Goal: Task Accomplishment & Management: Manage account settings

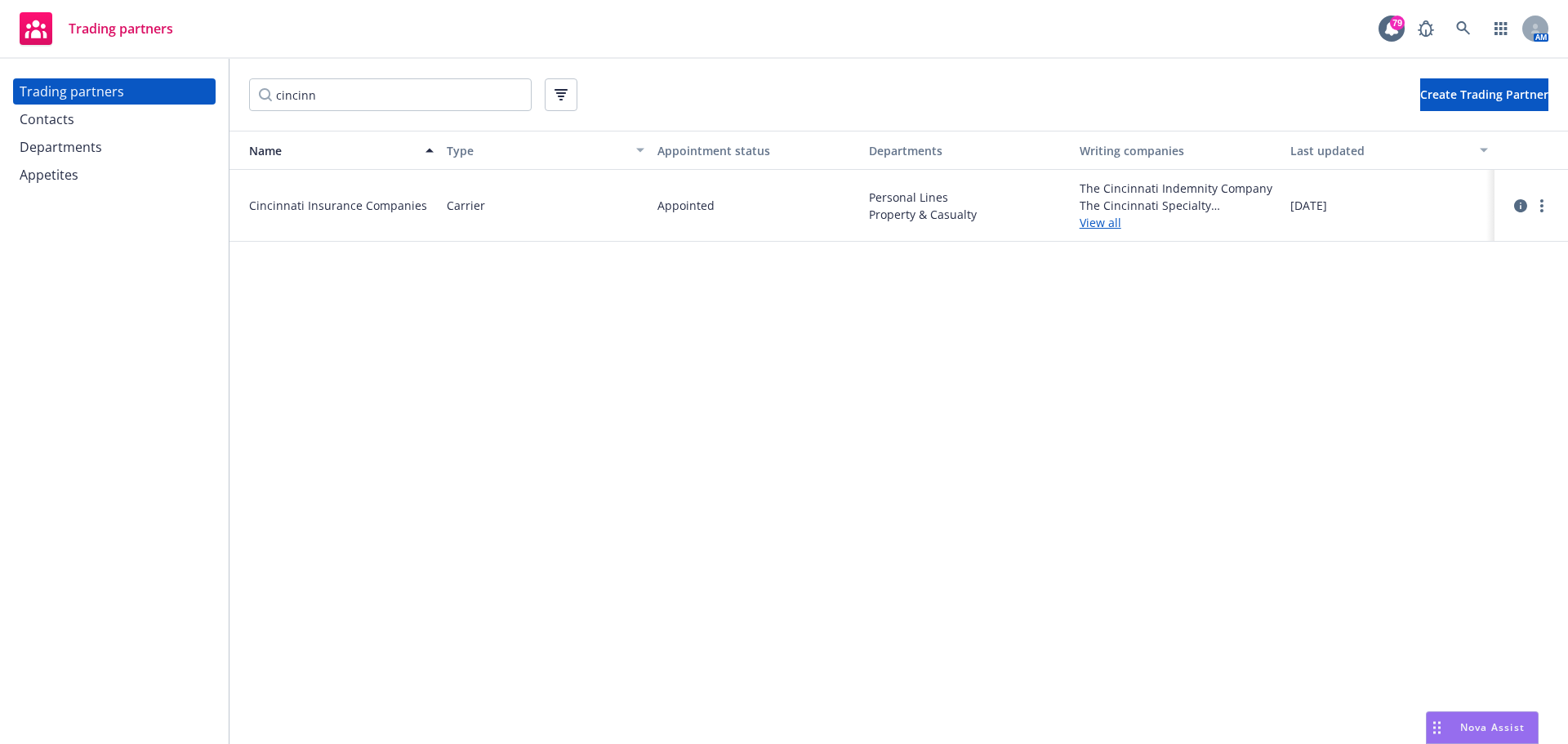
click at [112, 123] on div "Contacts" at bounding box center [114, 119] width 190 height 26
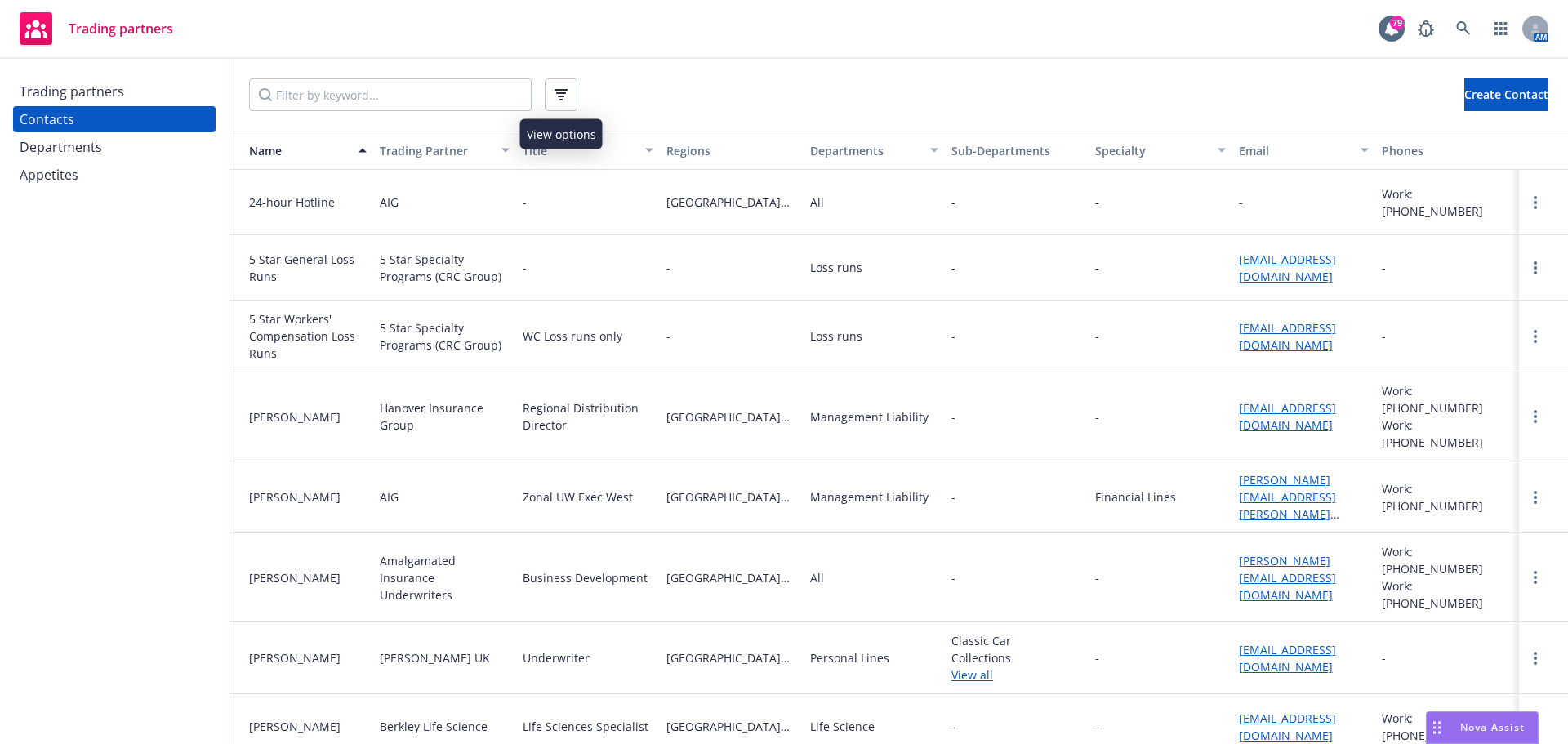
click at [562, 95] on icon "button" at bounding box center [561, 96] width 7 height 2
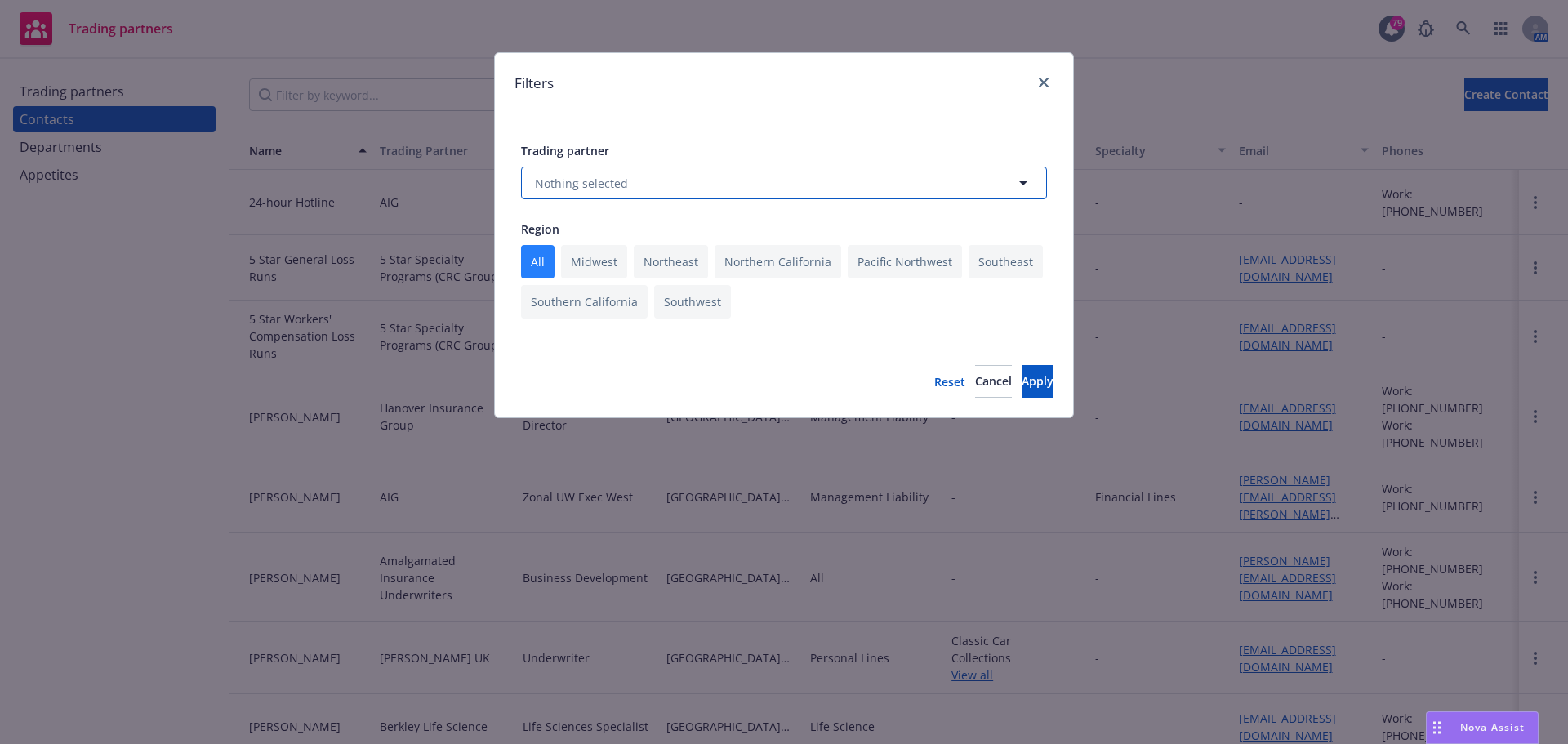
click at [587, 183] on span "Nothing selected" at bounding box center [581, 184] width 93 height 18
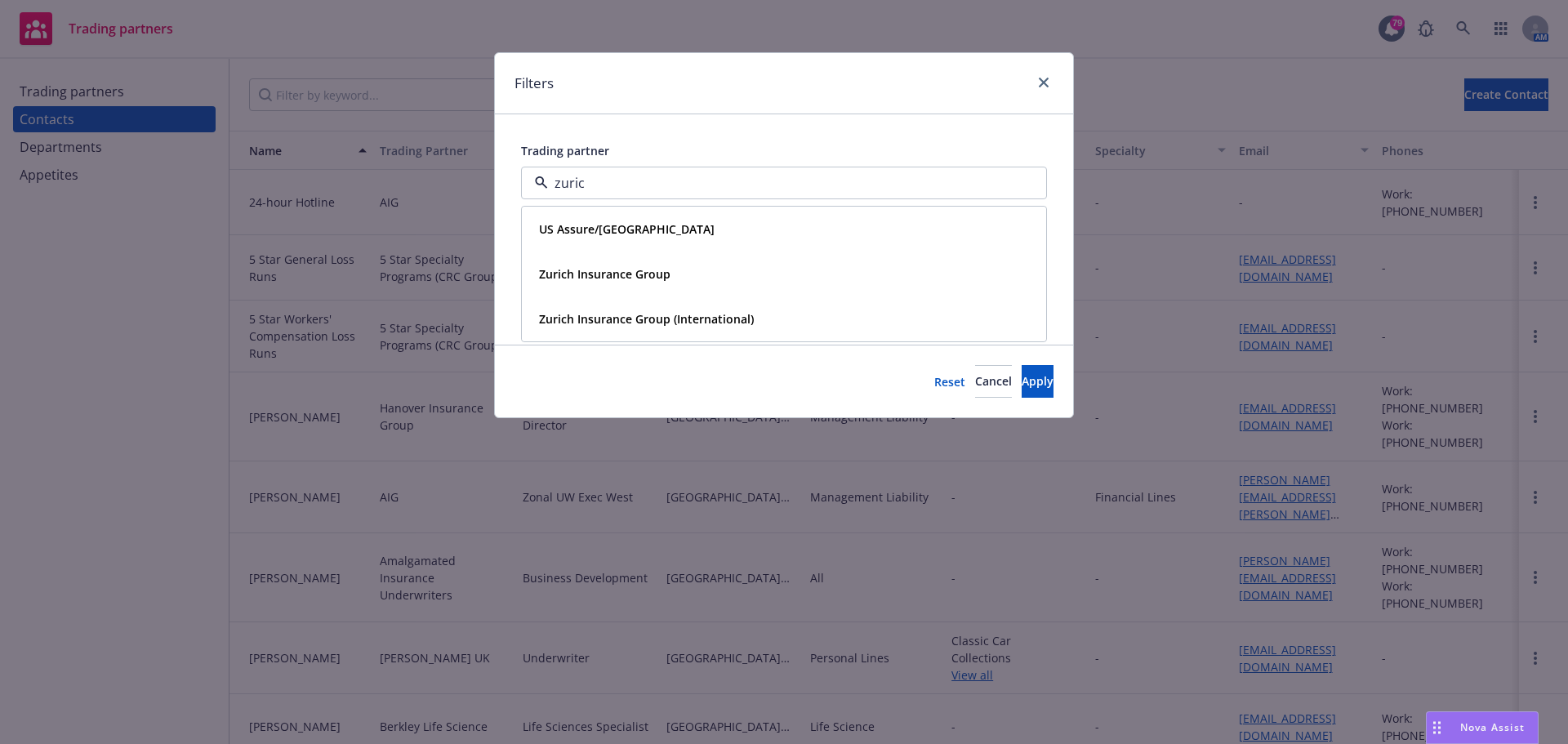
type input "[GEOGRAPHIC_DATA]"
click at [595, 268] on strong "Zurich Insurance Group" at bounding box center [604, 274] width 131 height 16
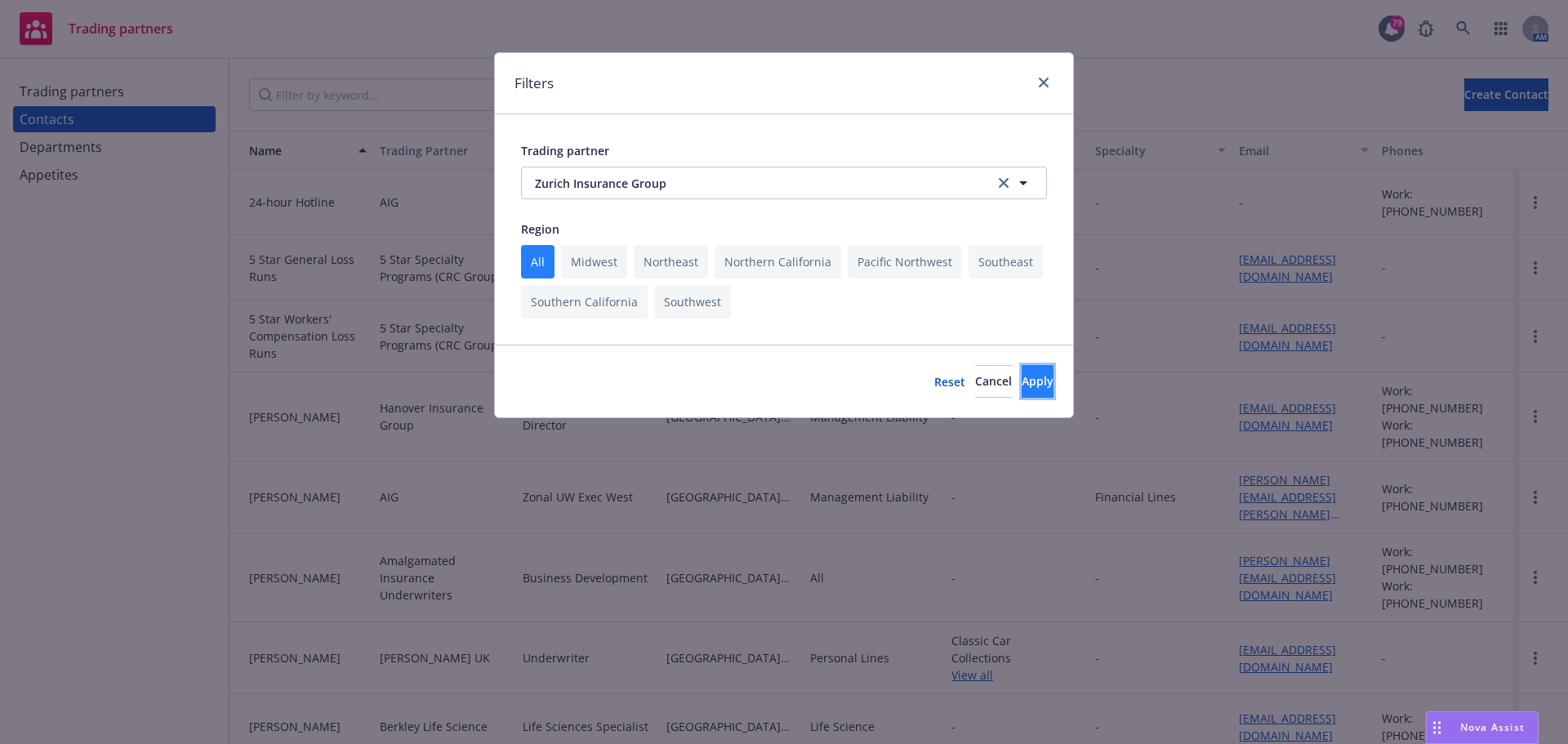
click at [1022, 380] on span "Apply" at bounding box center [1037, 381] width 32 height 16
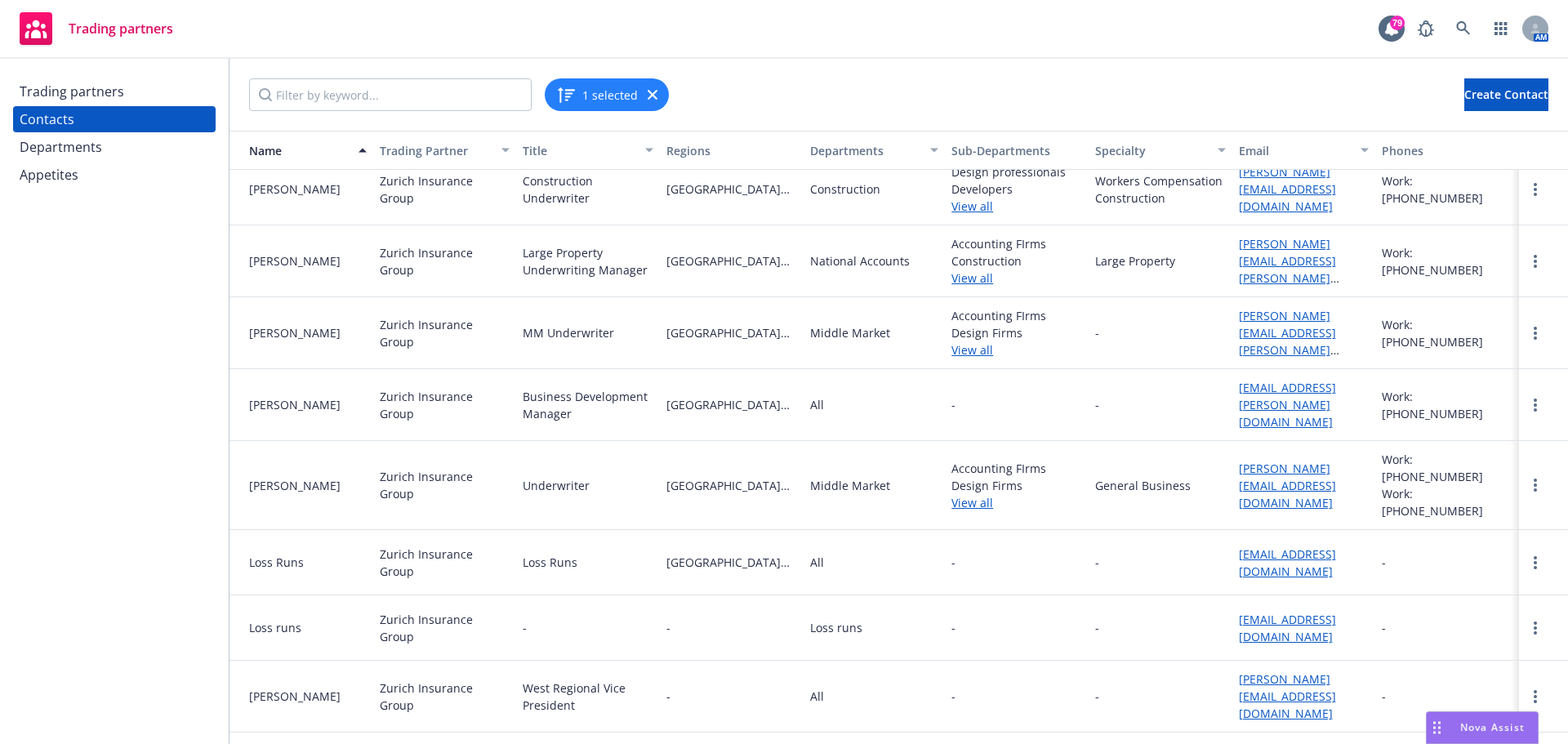
scroll to position [572, 0]
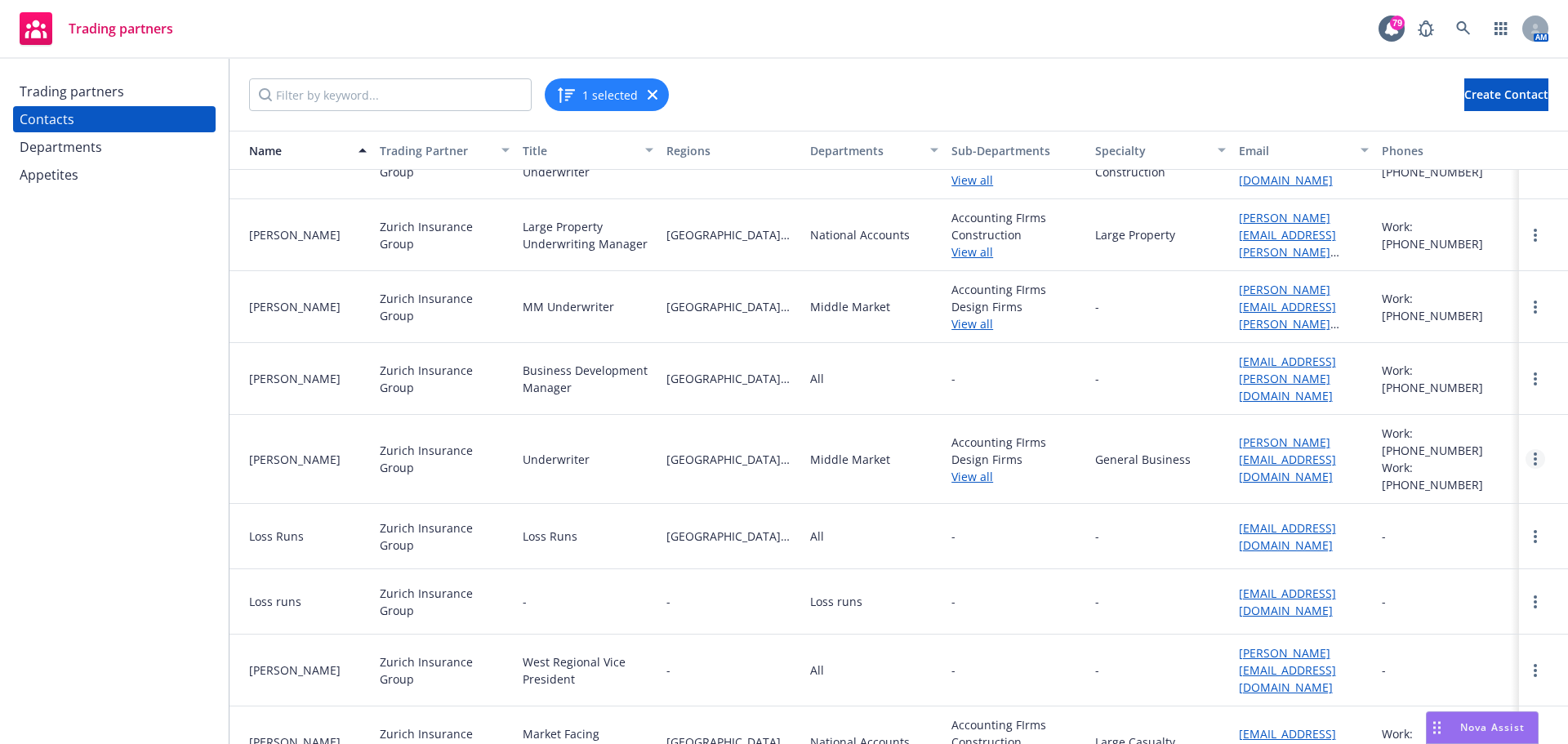
click at [1534, 452] on icon "more" at bounding box center [1535, 458] width 3 height 13
click at [1499, 474] on link "Edit" at bounding box center [1488, 478] width 87 height 33
select select "LEGACY_ABD"
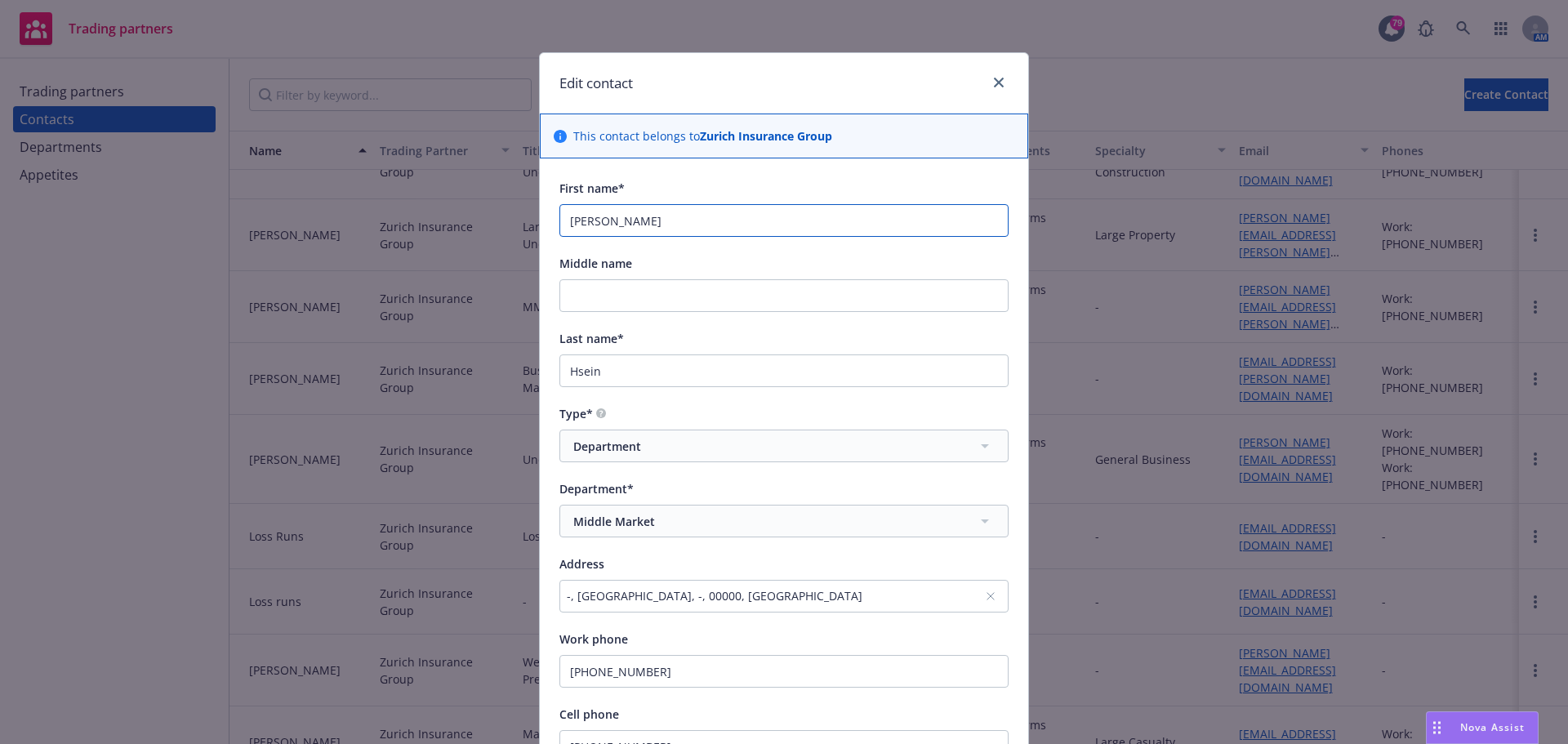
click at [619, 224] on input "[PERSON_NAME]" at bounding box center [784, 221] width 449 height 33
drag, startPoint x: 618, startPoint y: 222, endPoint x: 433, endPoint y: 204, distance: 185.9
click at [435, 205] on div "Edit contact This contact belongs to Zurich Insurance Group First name* [PERSON…" at bounding box center [784, 372] width 1568 height 744
type input "[PERSON_NAME]"
drag, startPoint x: 612, startPoint y: 369, endPoint x: 464, endPoint y: 358, distance: 148.4
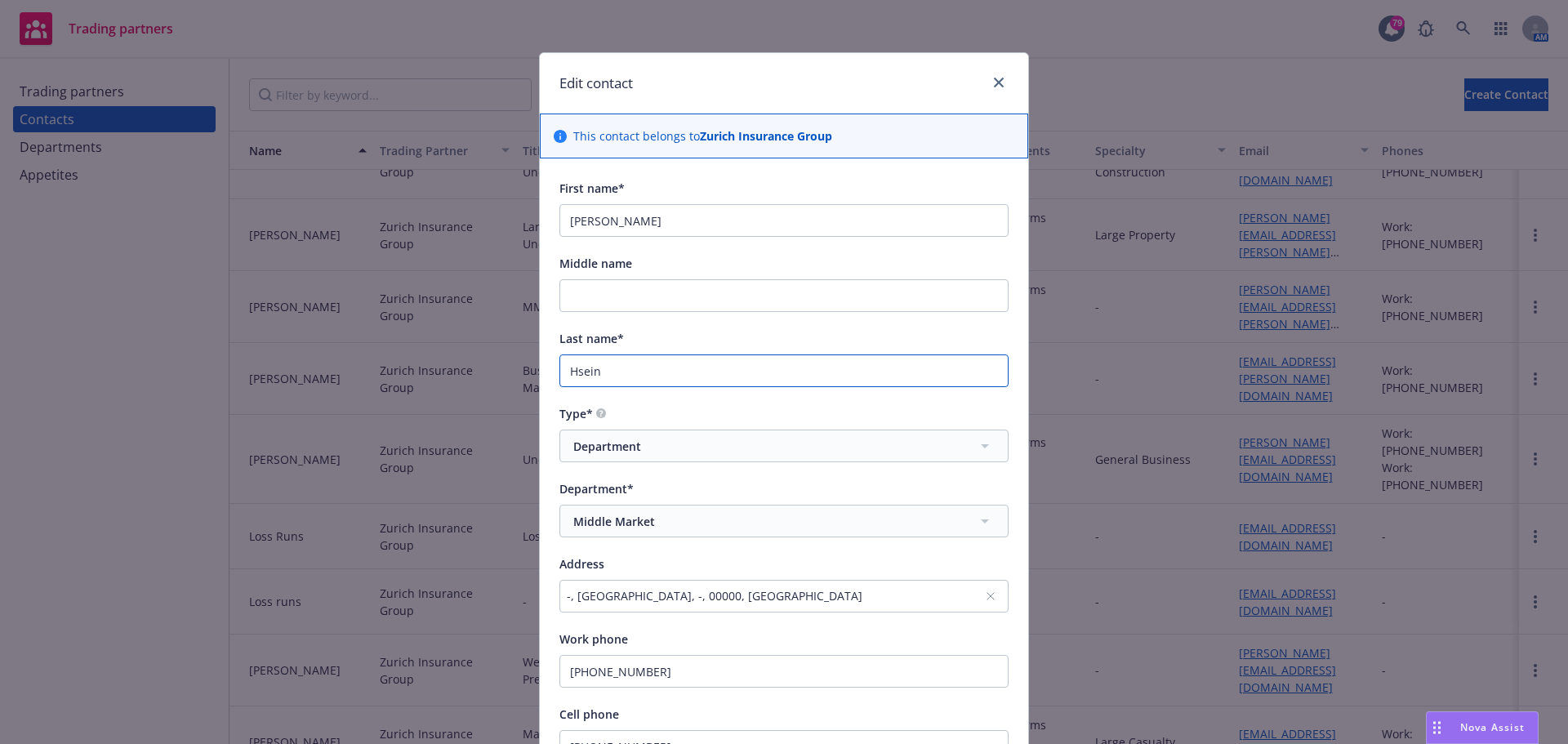
click at [464, 358] on div "Edit contact This contact belongs to Zurich Insurance Group First name* [PERSON…" at bounding box center [784, 372] width 1568 height 744
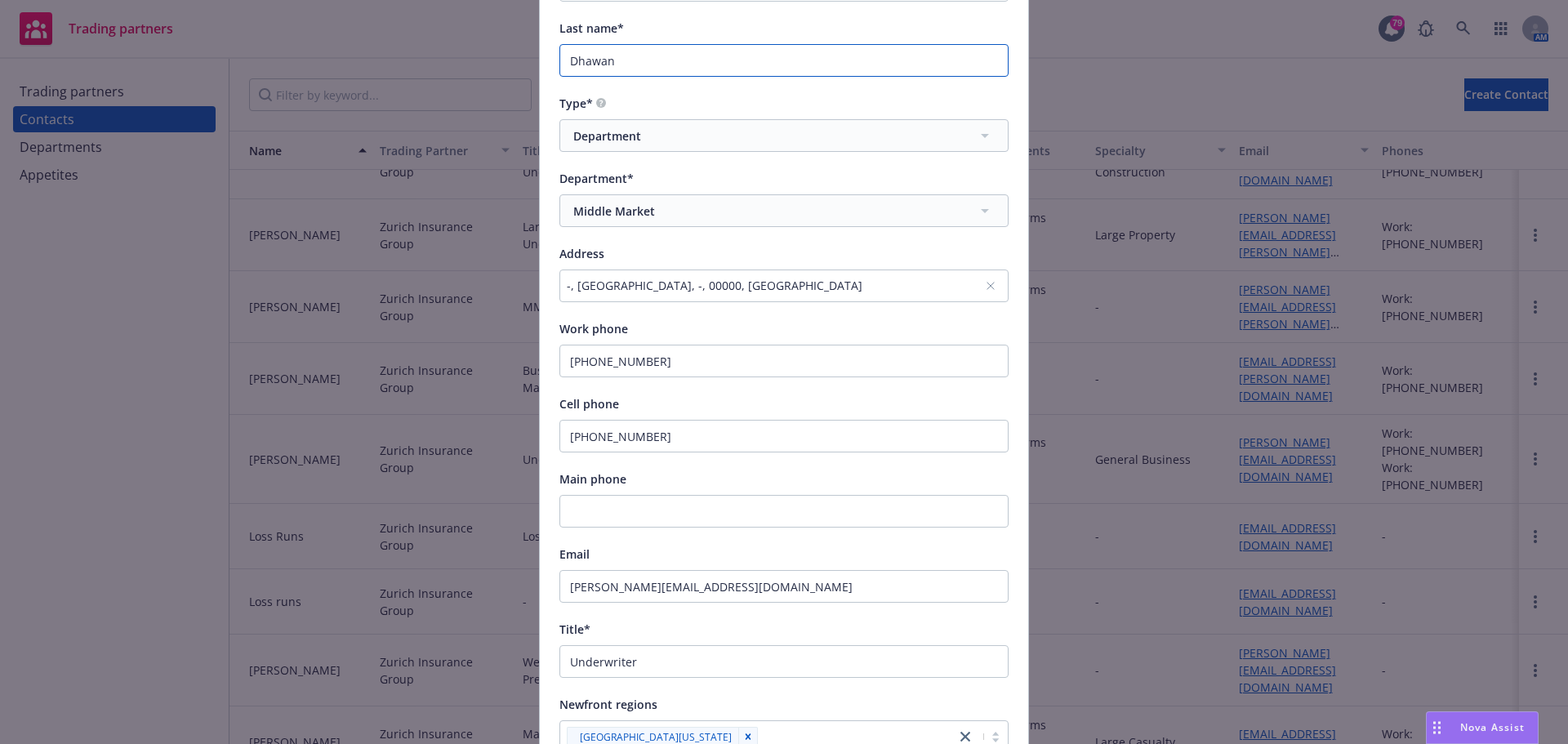
scroll to position [327, 0]
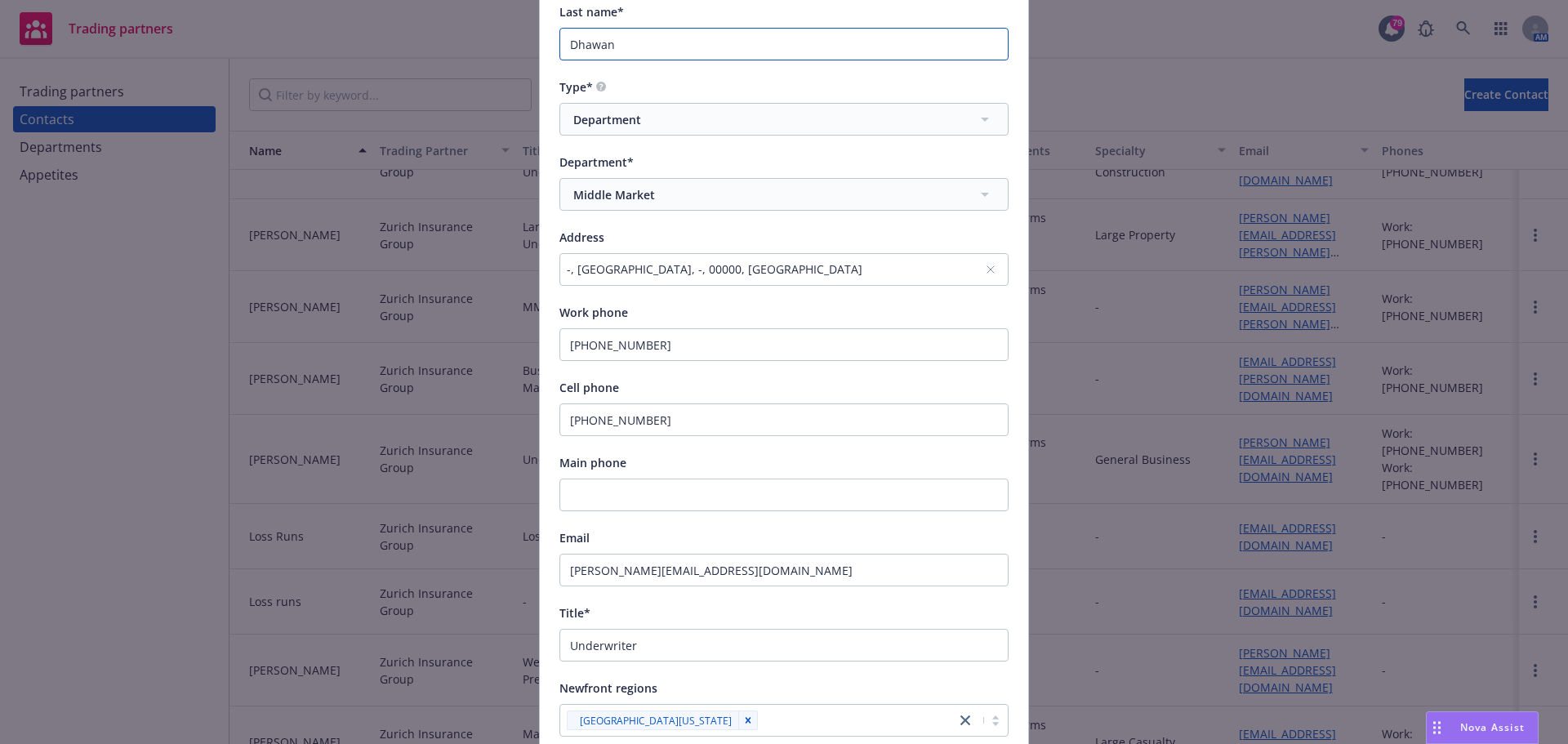
type input "Dhawan"
drag, startPoint x: 667, startPoint y: 349, endPoint x: 362, endPoint y: 347, distance: 305.0
click at [362, 347] on div "Edit contact This contact belongs to Zurich Insurance Group First name* [PERSON…" at bounding box center [784, 372] width 1568 height 744
drag, startPoint x: 650, startPoint y: 418, endPoint x: 402, endPoint y: 411, distance: 248.1
click at [403, 410] on div "Edit contact This contact belongs to Zurich Insurance Group First name* [PERSON…" at bounding box center [784, 372] width 1568 height 744
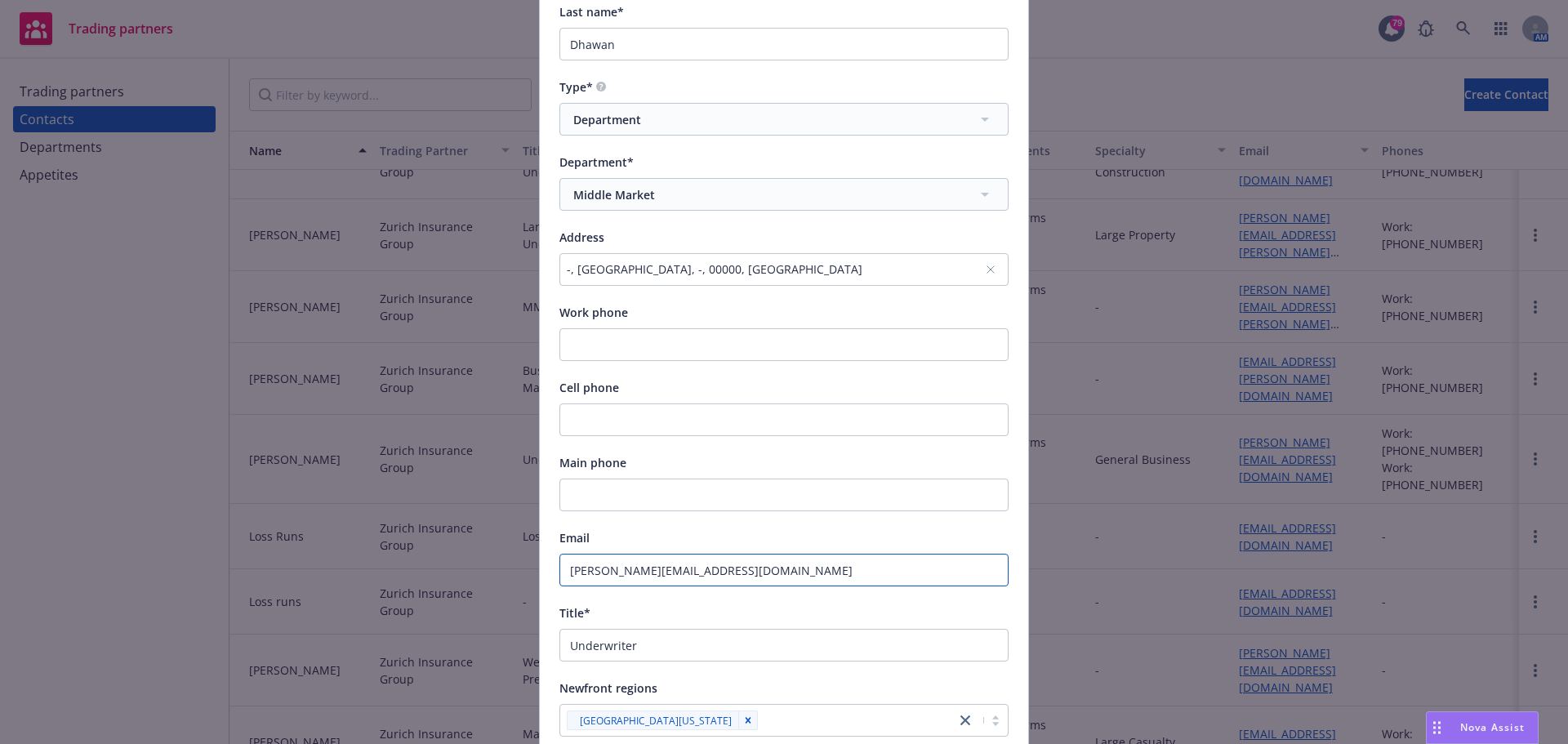
drag, startPoint x: 618, startPoint y: 575, endPoint x: 534, endPoint y: 569, distance: 84.2
click at [540, 569] on div "First name* [PERSON_NAME] Middle name Last name* Dhawan Type* Department Depart…" at bounding box center [784, 413] width 488 height 1163
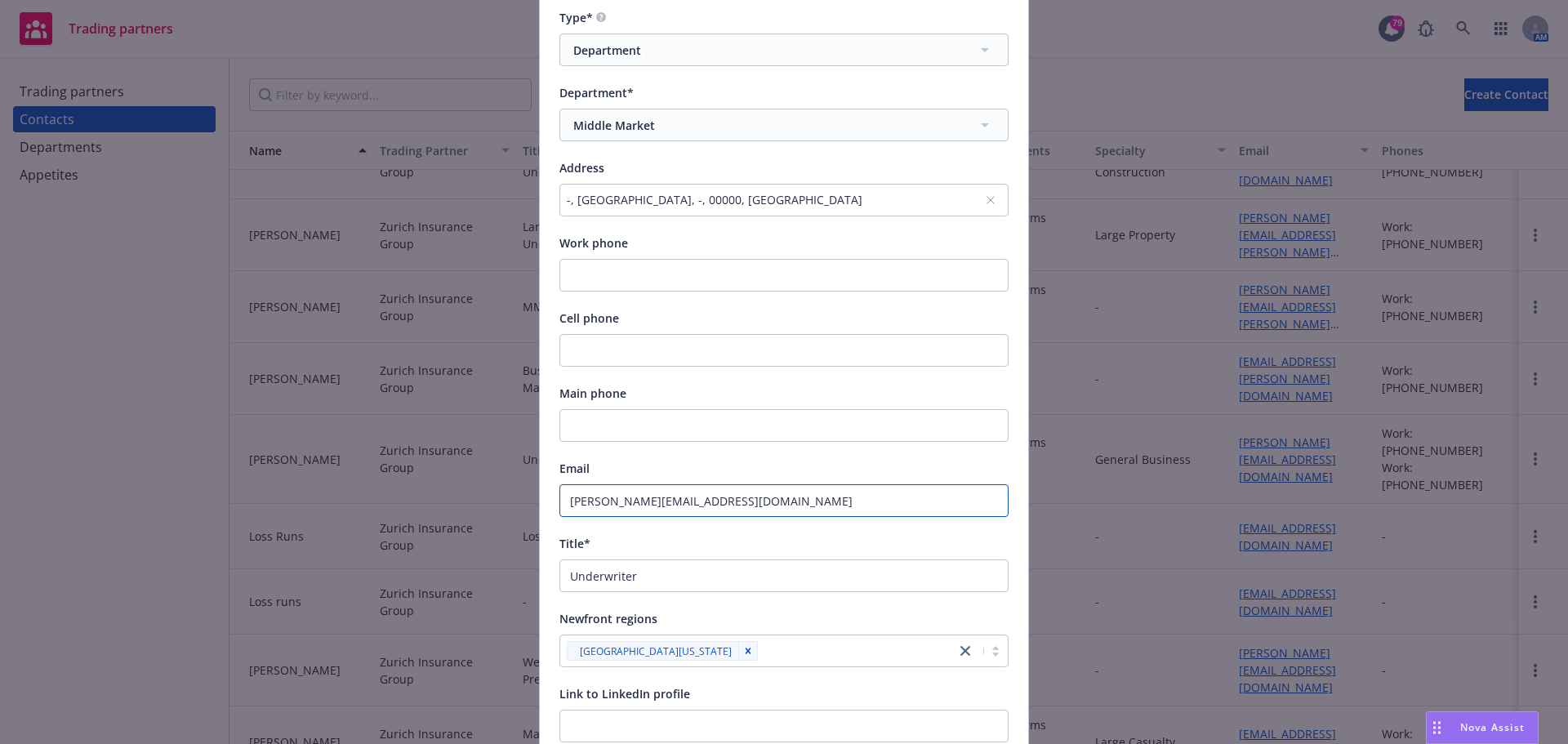
scroll to position [654, 0]
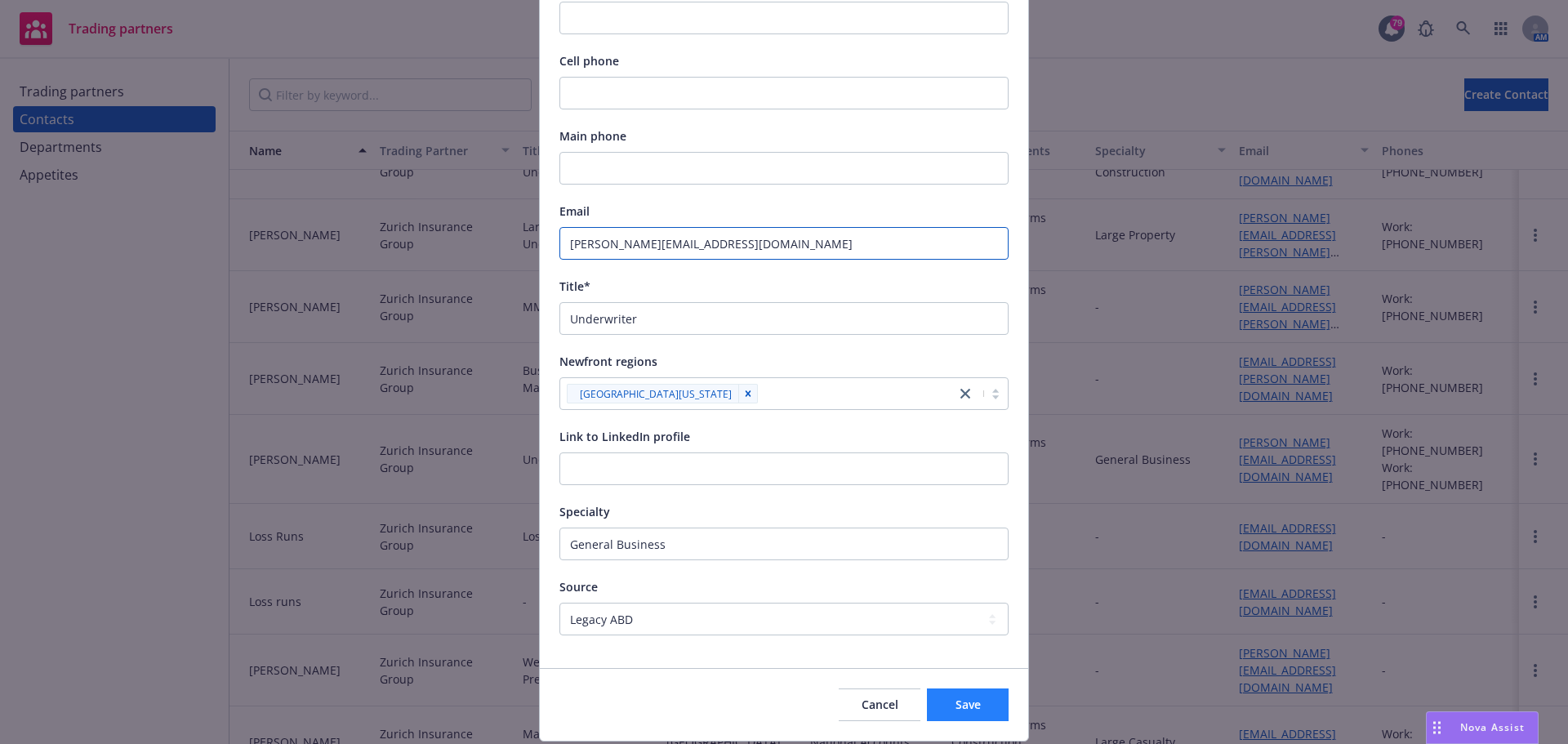
type input "[PERSON_NAME][EMAIL_ADDRESS][DOMAIN_NAME]"
click at [958, 704] on span "Save" at bounding box center [968, 705] width 25 height 16
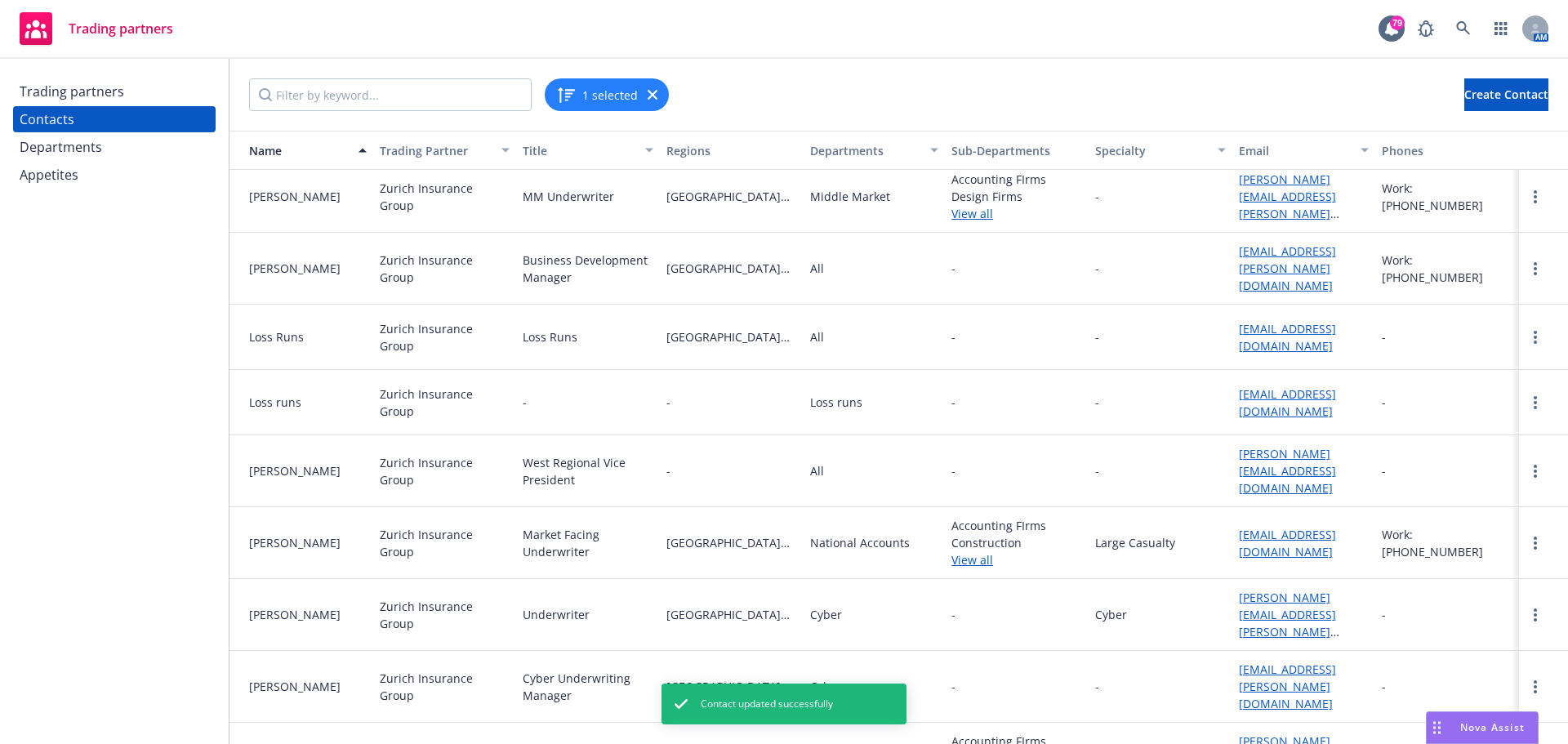
scroll to position [735, 0]
click at [1525, 461] on link "more" at bounding box center [1535, 471] width 19 height 19
click at [1499, 493] on link "Edit" at bounding box center [1488, 494] width 87 height 33
select select "ABD_AND_NEWFRONT"
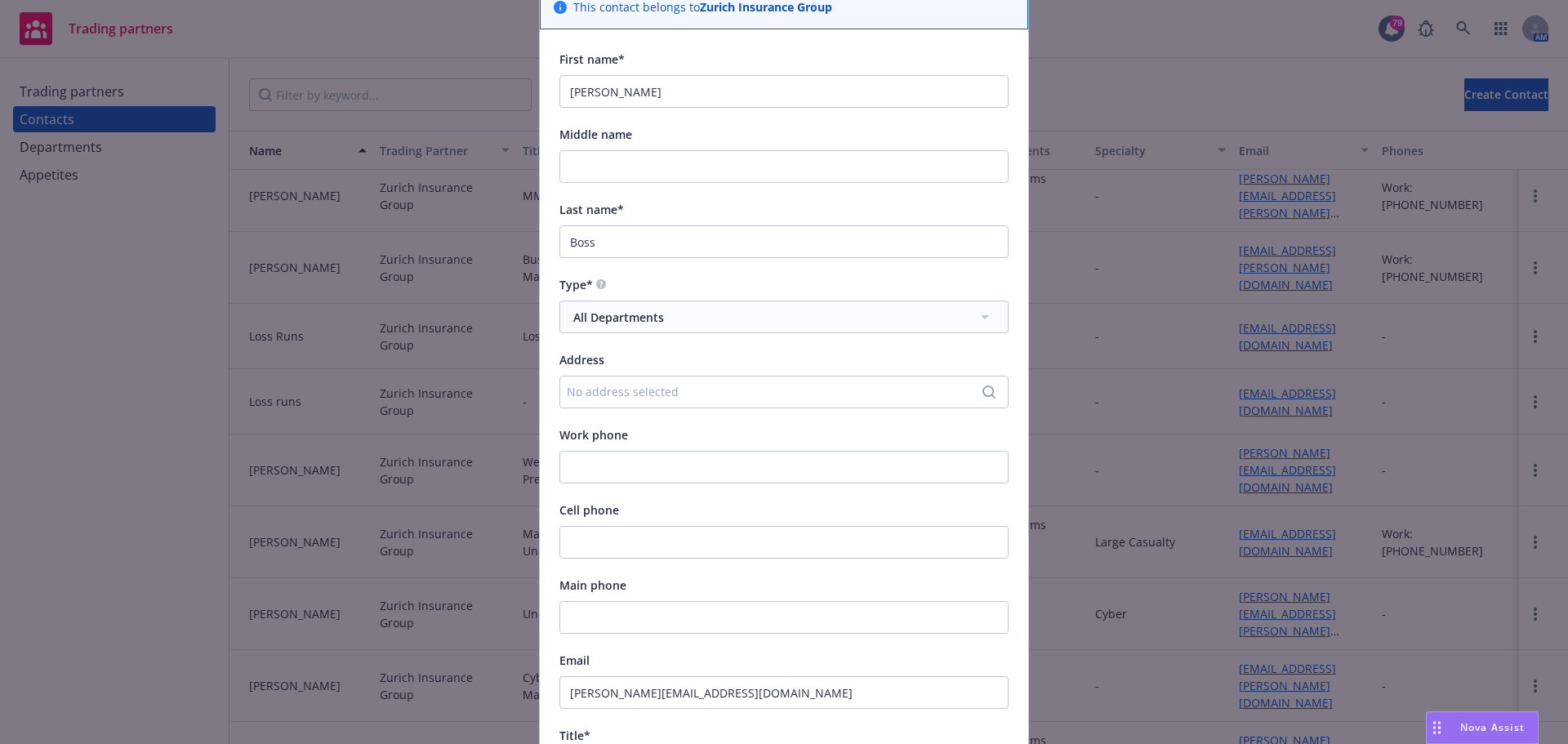
scroll to position [628, 0]
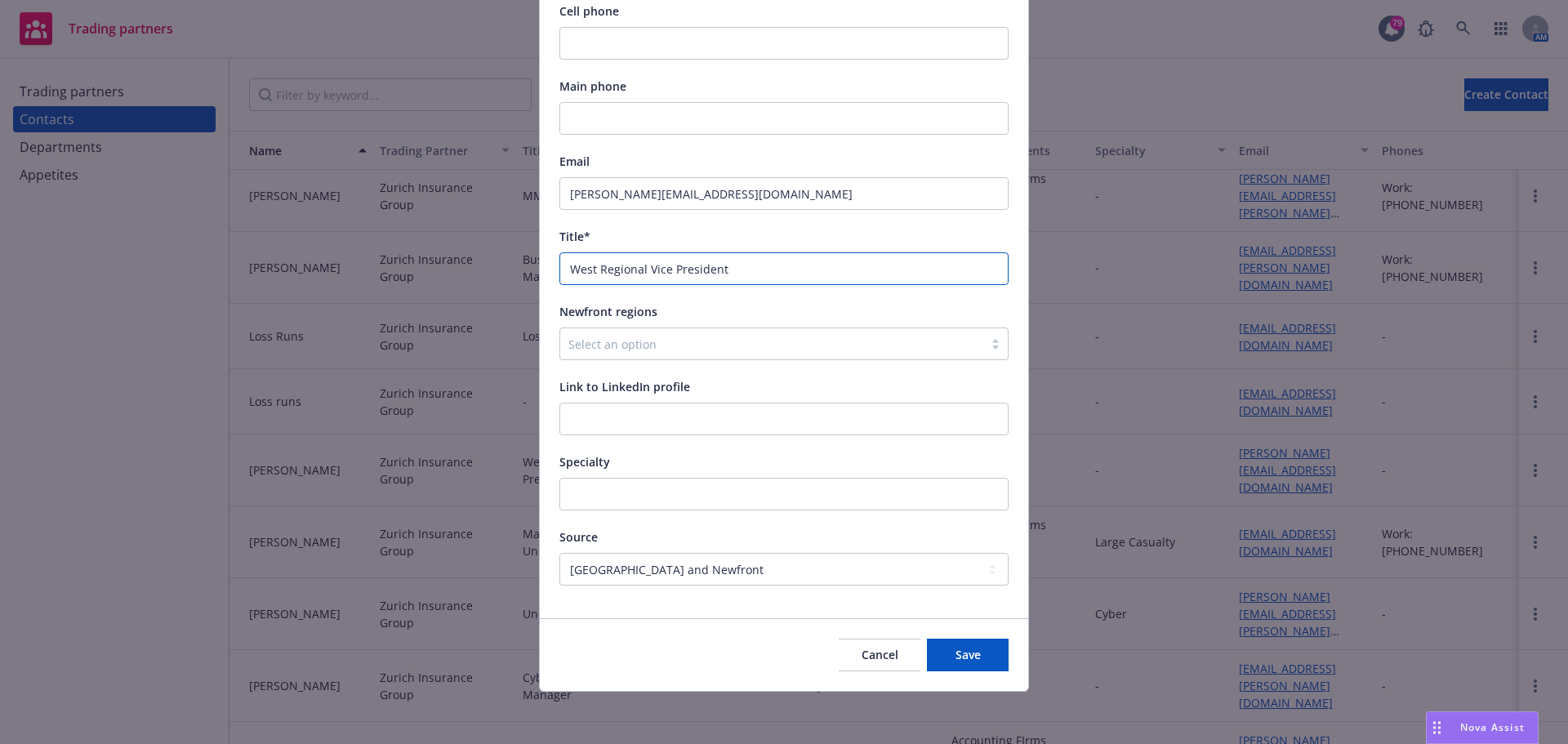
drag, startPoint x: 744, startPoint y: 268, endPoint x: 433, endPoint y: 268, distance: 311.0
click at [433, 268] on div "Edit contact This contact belongs to Zurich Insurance Group First name* [PERSON…" at bounding box center [784, 372] width 1568 height 744
type input "H"
type input "L"
type input "Head of Customer Relationship Management"
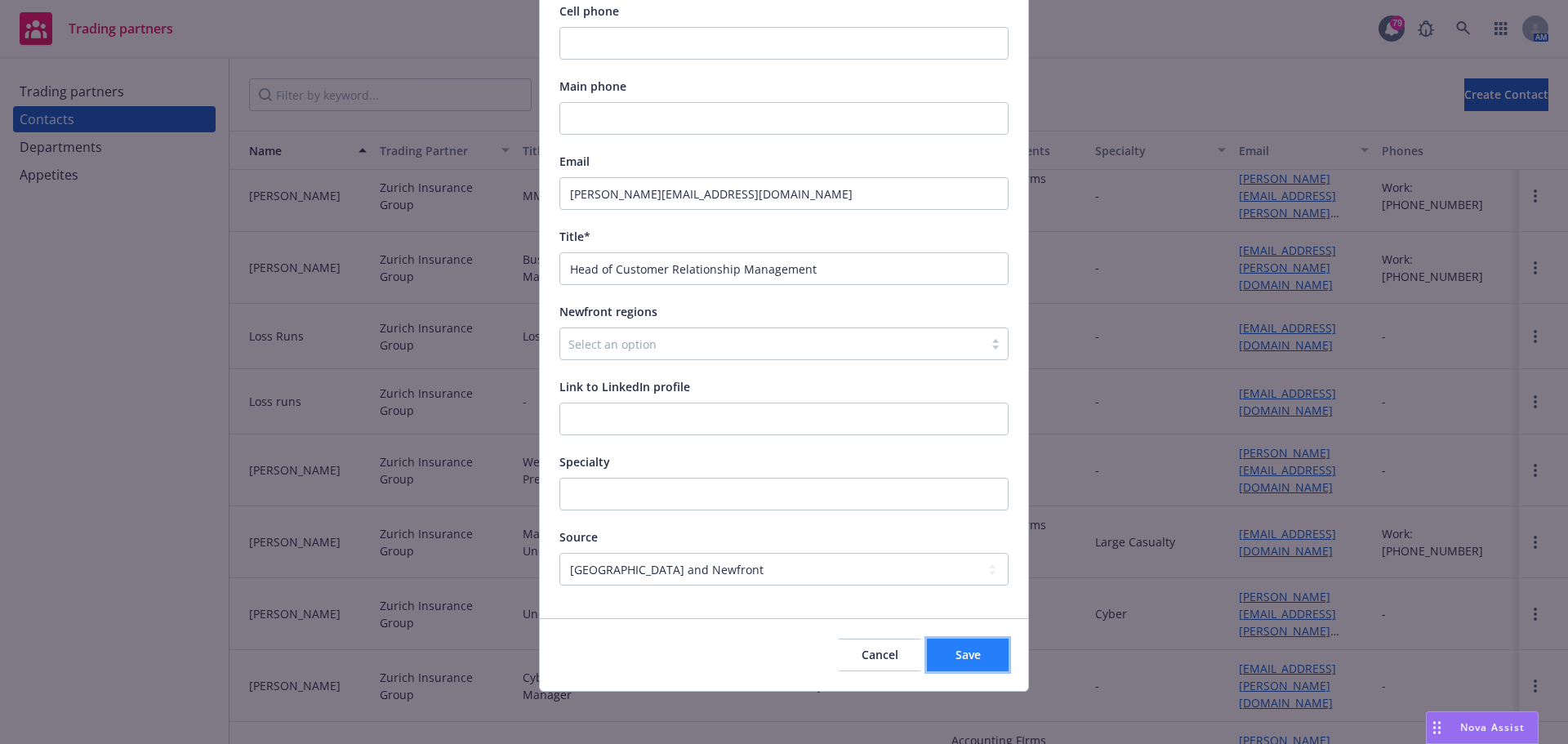
click at [969, 646] on button "Save" at bounding box center [967, 655] width 82 height 33
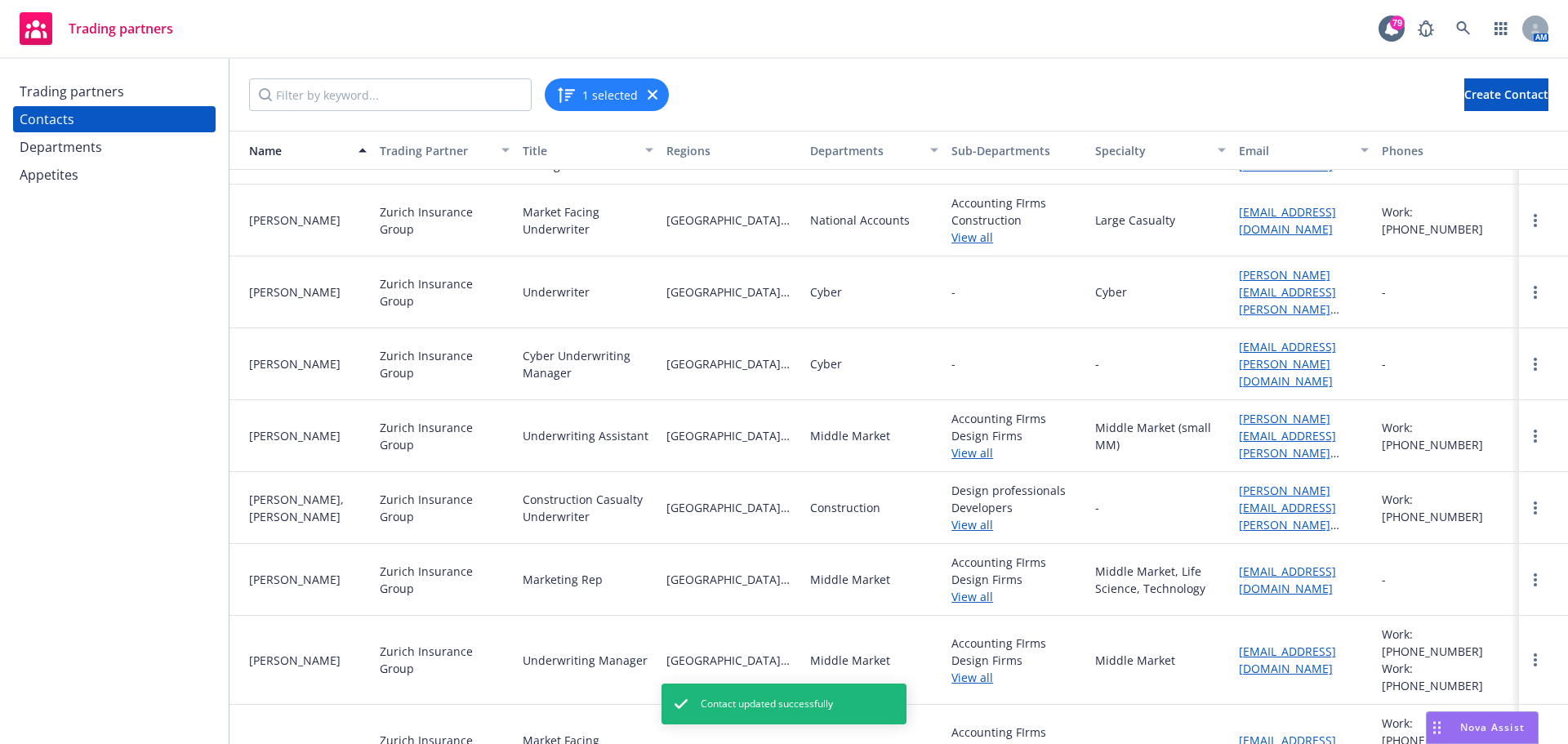
scroll to position [1040, 0]
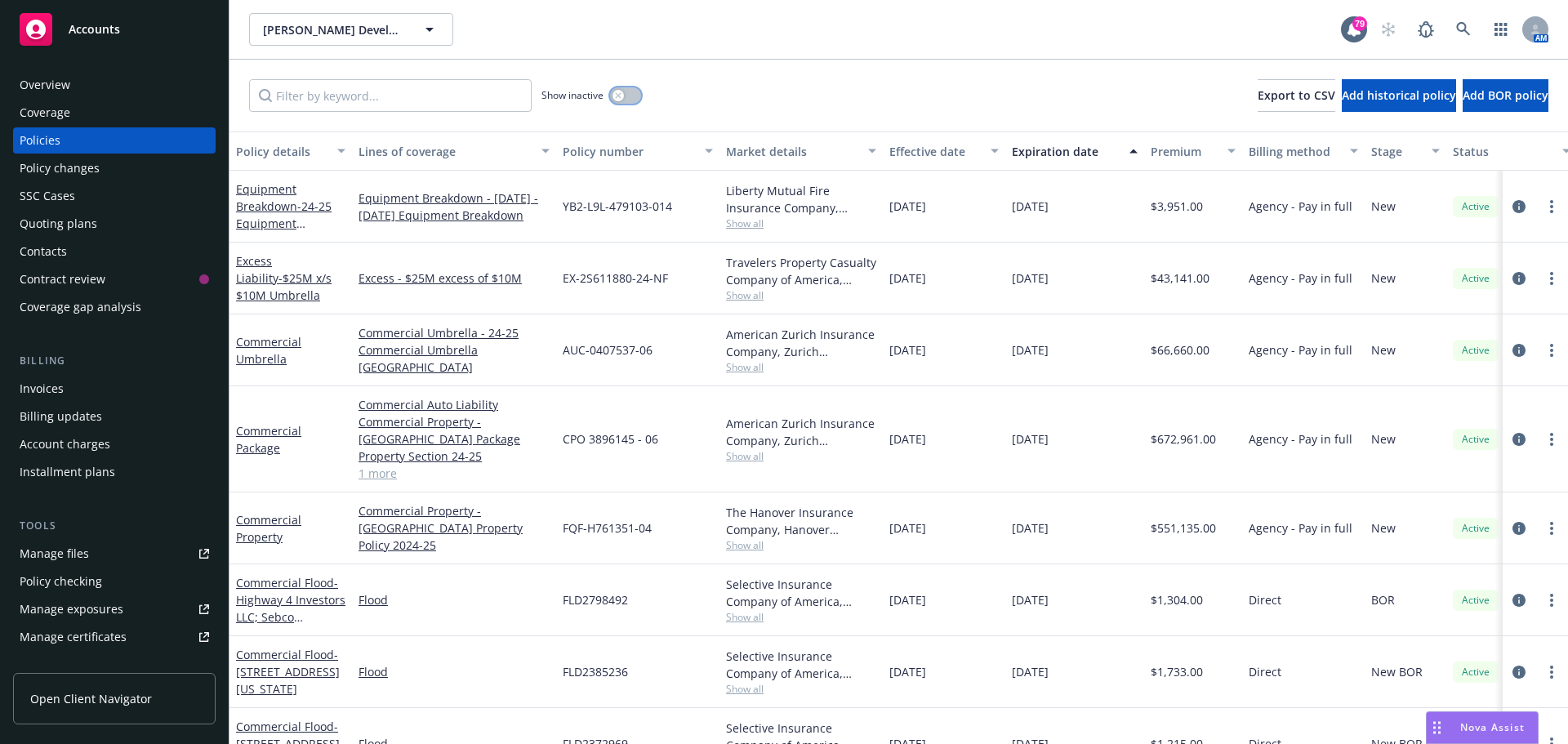
click at [625, 89] on button "button" at bounding box center [626, 95] width 31 height 17
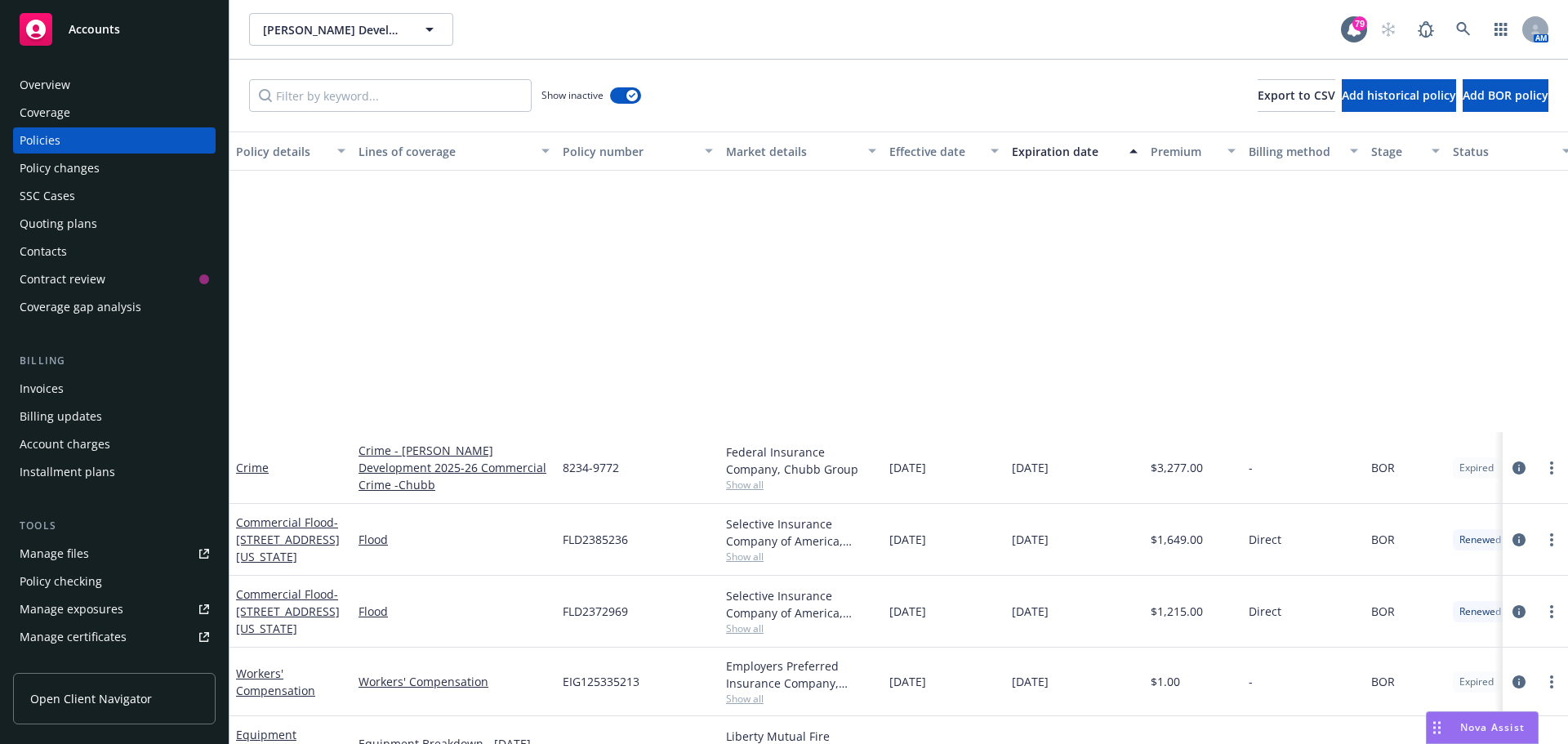
scroll to position [82, 0]
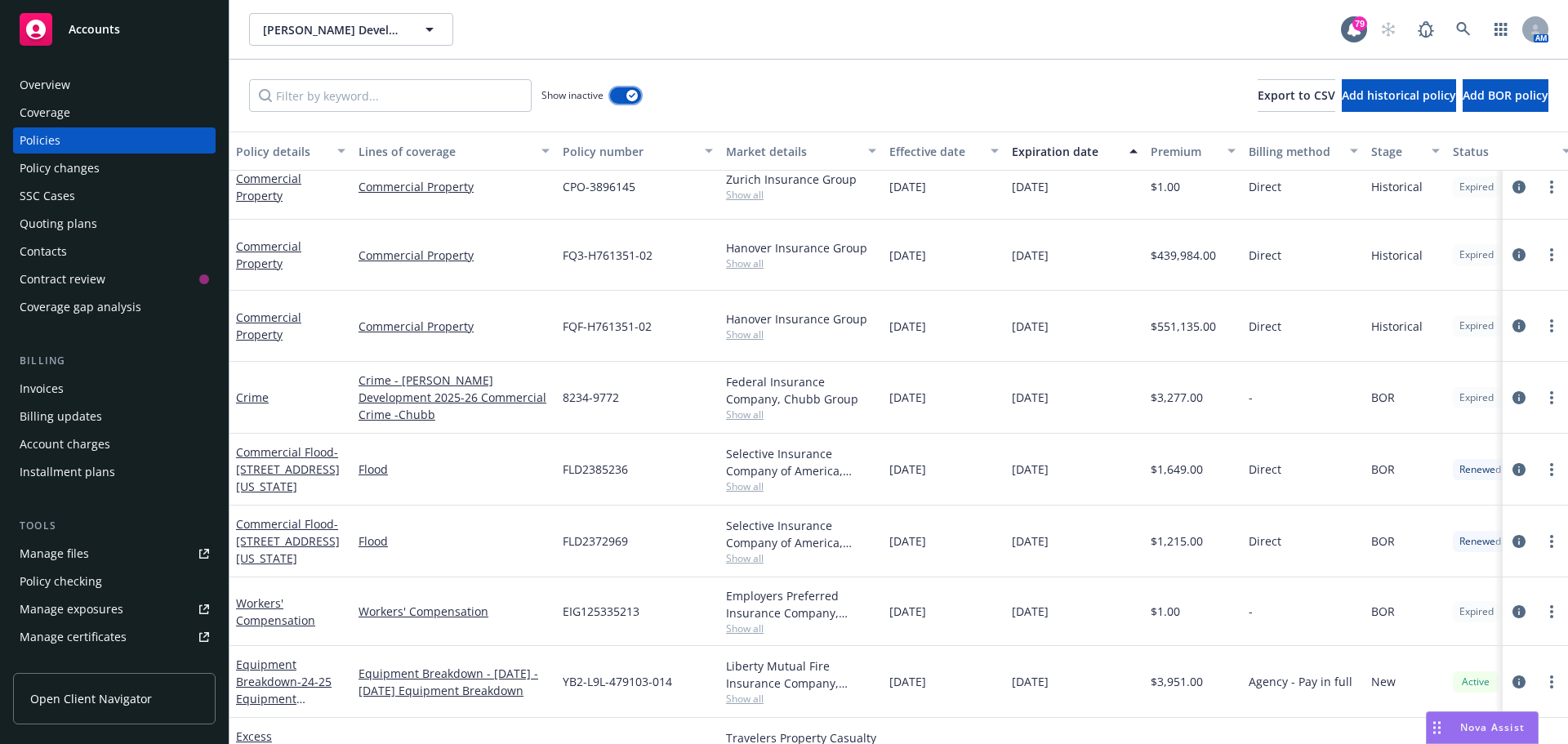
click at [619, 89] on button "button" at bounding box center [626, 95] width 31 height 17
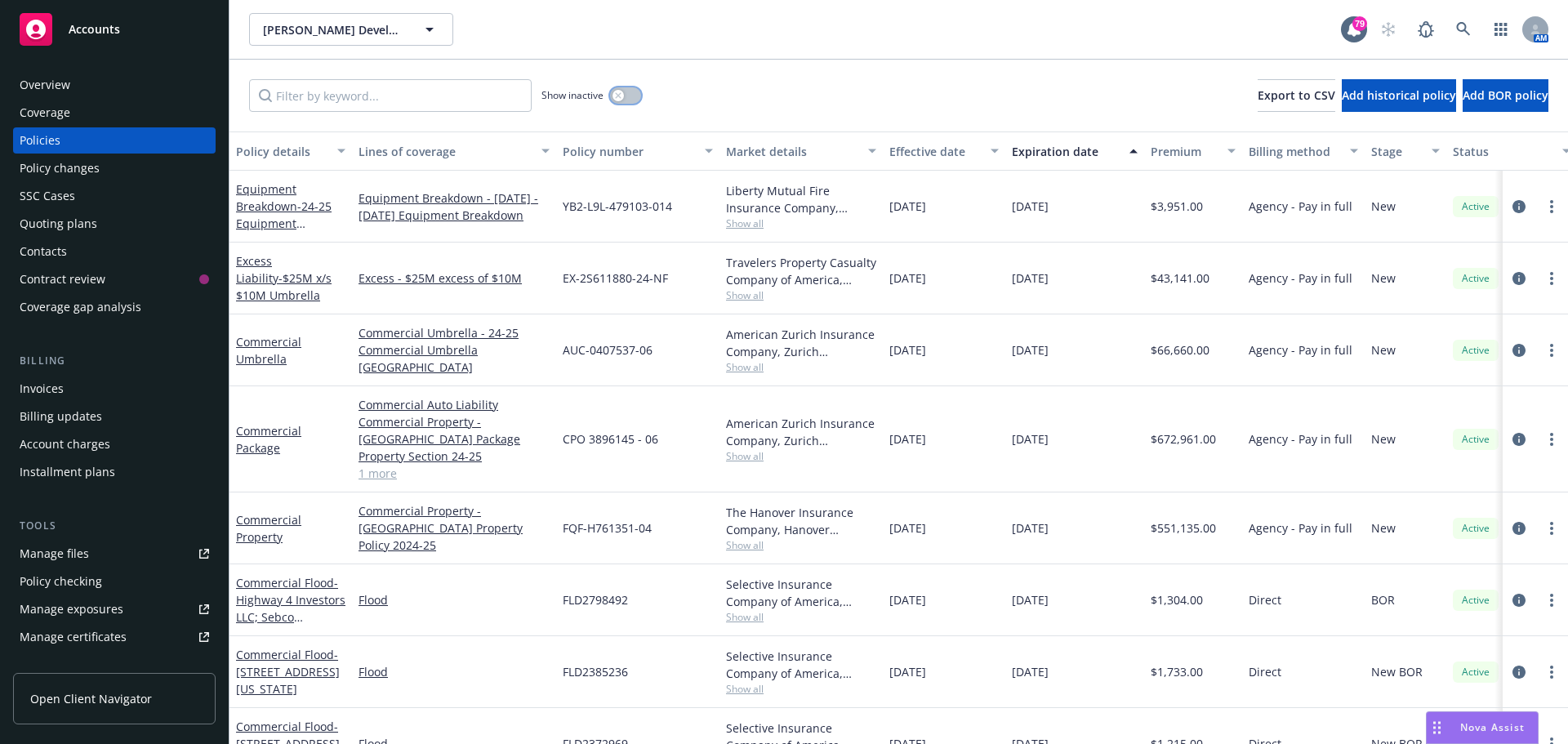
scroll to position [28, 0]
